Goal: Task Accomplishment & Management: Use online tool/utility

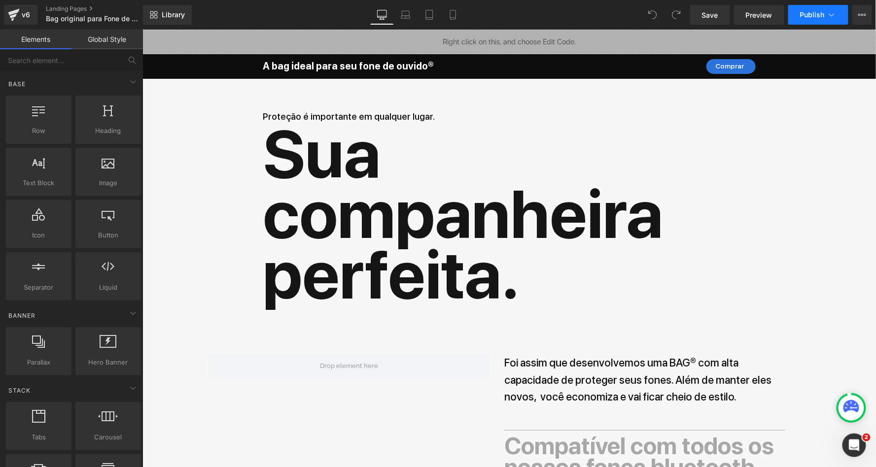
click at [826, 9] on button "Publish" at bounding box center [818, 15] width 60 height 20
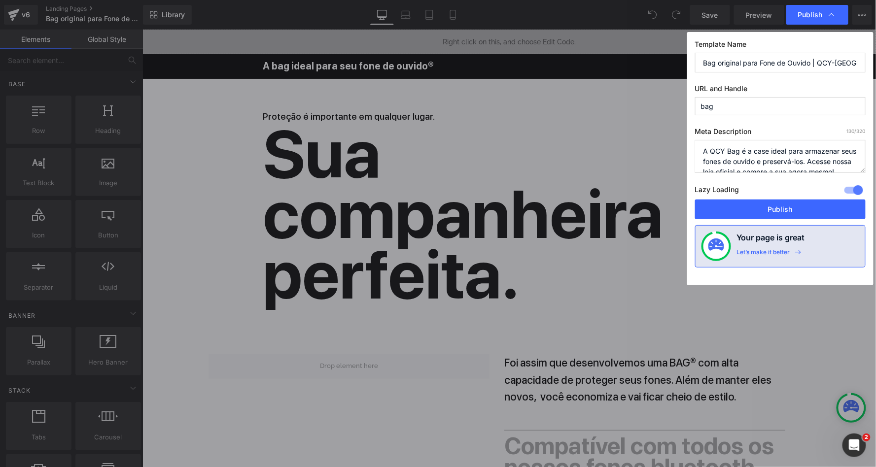
click at [754, 150] on textarea "A QCY Bag é a case ideal para armazenar seus fones de ouvido e preservá-los. Ac…" at bounding box center [780, 156] width 171 height 33
click at [774, 65] on input "Bag original para Fone de Ouvido | QCY-BRASIL™ Loja Oficial" at bounding box center [780, 63] width 171 height 20
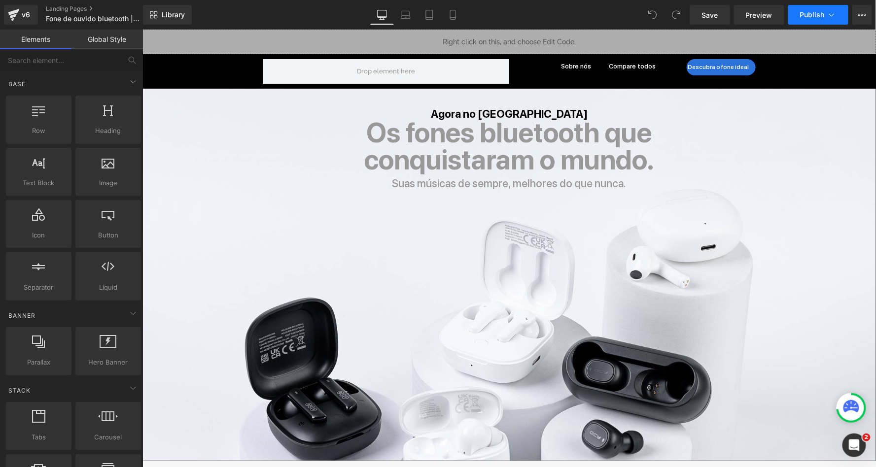
click at [823, 19] on button "Publish" at bounding box center [818, 15] width 60 height 20
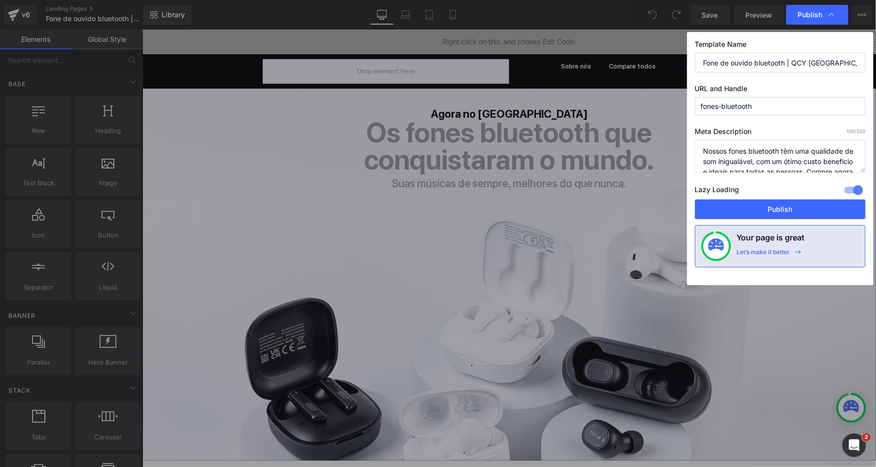
click at [744, 156] on textarea "Nossos fones bluetooth têm uma qualidade de som inigualável, com um ótimo custo…" at bounding box center [780, 156] width 171 height 33
click at [727, 61] on input "Fone de ouvido bluetooth | QCY [GEOGRAPHIC_DATA] - Loja Oficial" at bounding box center [780, 63] width 171 height 20
